Goal: Task Accomplishment & Management: Manage account settings

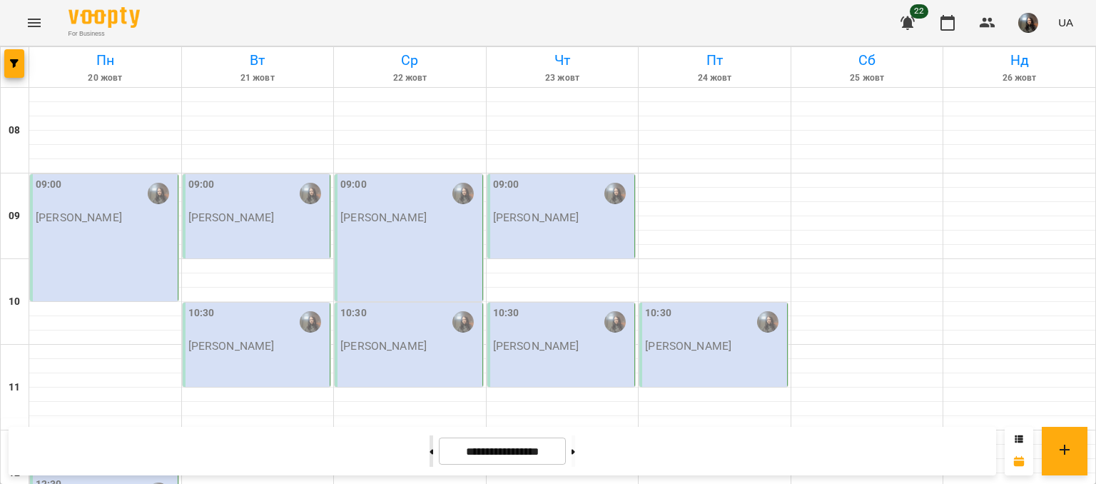
click at [429, 452] on button at bounding box center [431, 450] width 4 height 31
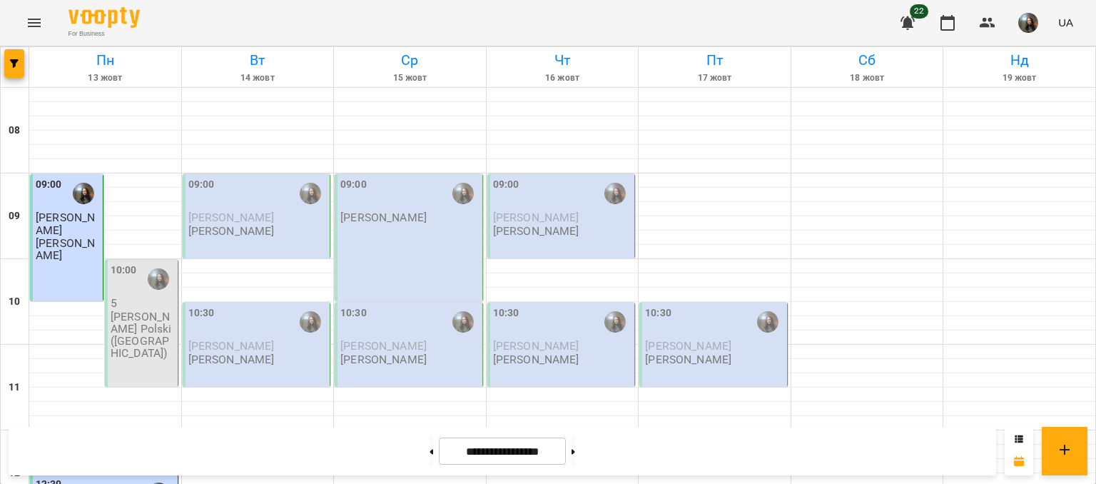
scroll to position [285, 0]
click at [581, 452] on div at bounding box center [573, 450] width 15 height 31
click at [575, 457] on button at bounding box center [573, 450] width 4 height 31
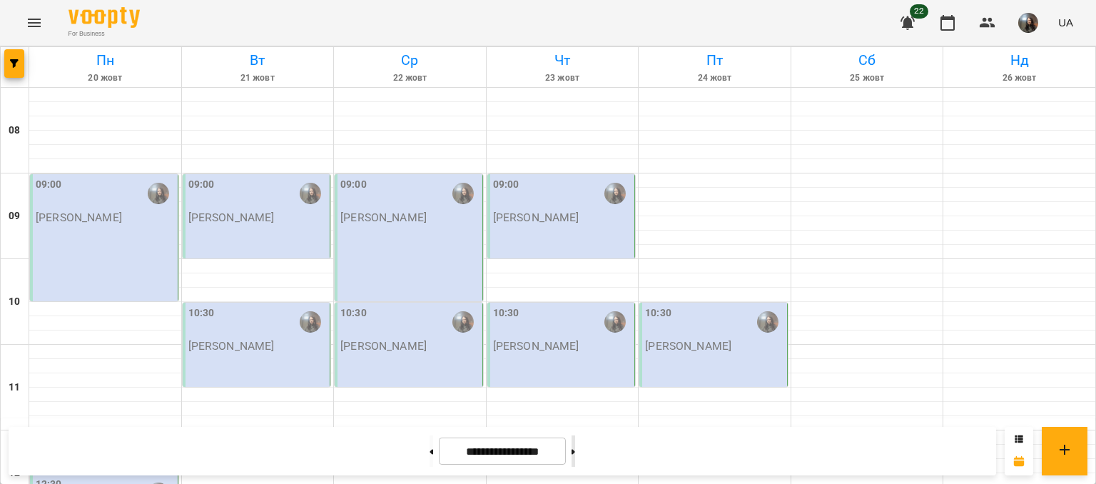
click at [575, 457] on button at bounding box center [573, 450] width 4 height 31
click at [429, 451] on button at bounding box center [431, 450] width 4 height 31
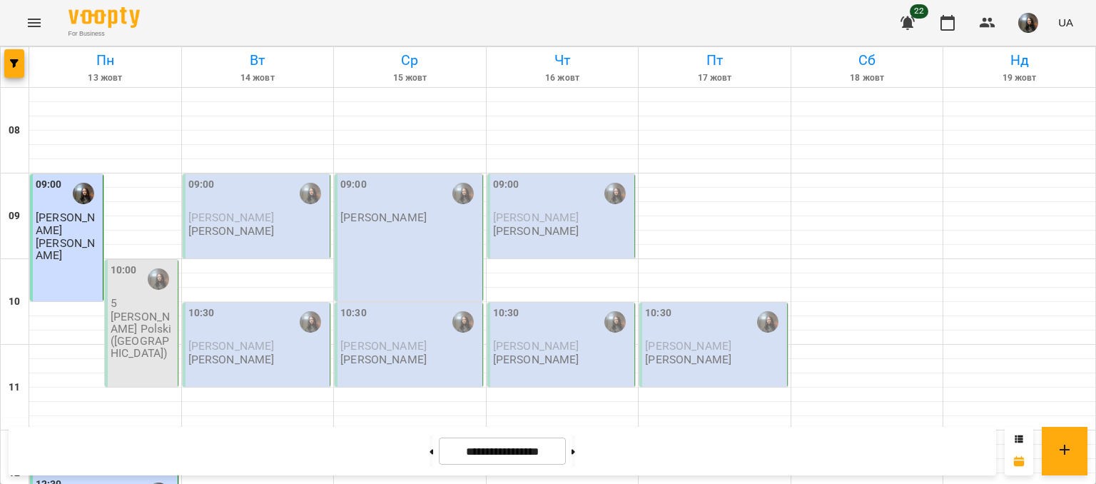
scroll to position [0, 0]
click at [429, 452] on button at bounding box center [431, 450] width 4 height 31
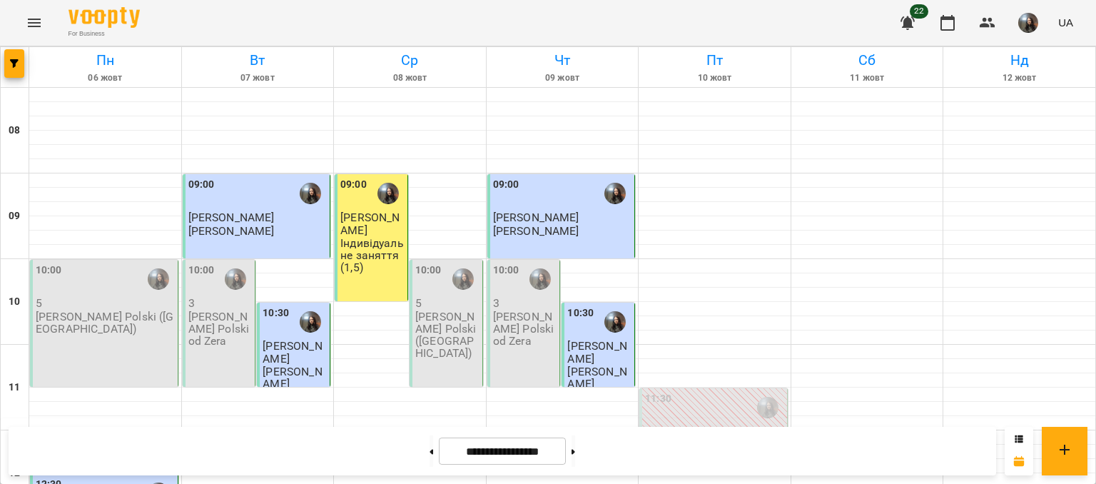
scroll to position [642, 0]
click at [575, 457] on button at bounding box center [573, 450] width 4 height 31
type input "**********"
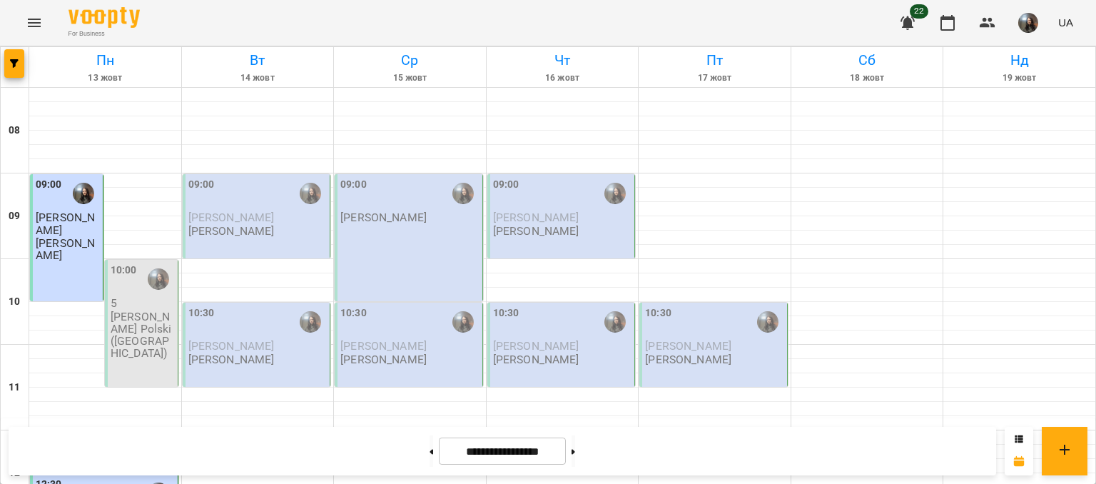
scroll to position [785, 0]
